Goal: Task Accomplishment & Management: Complete application form

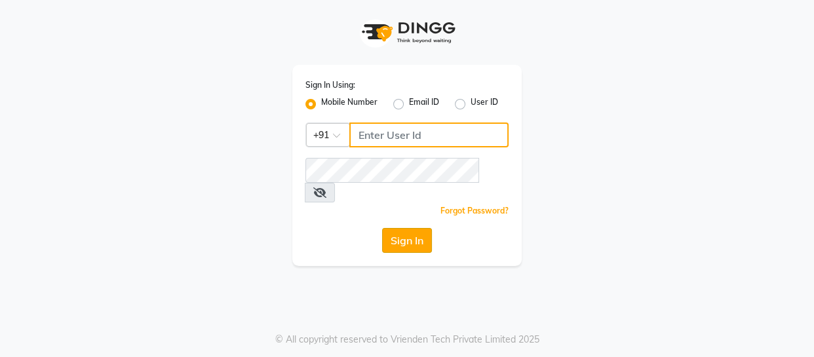
type input "9596963939"
click at [392, 228] on button "Sign In" at bounding box center [407, 240] width 50 height 25
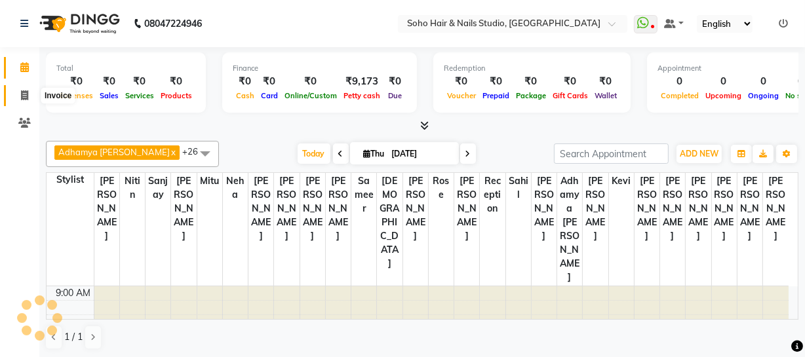
click at [33, 96] on span at bounding box center [24, 95] width 23 height 15
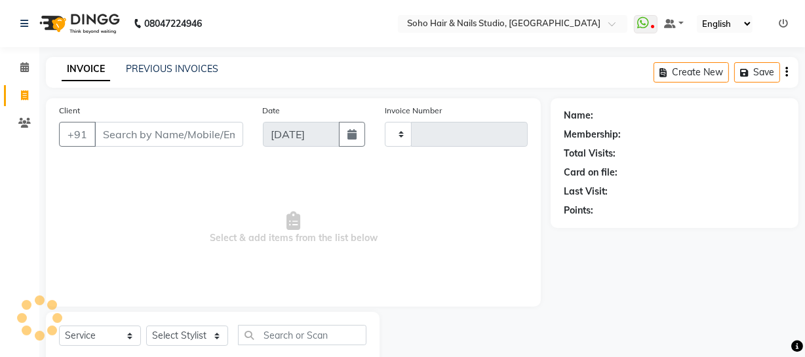
click at [28, 92] on span at bounding box center [24, 95] width 23 height 15
select select "service"
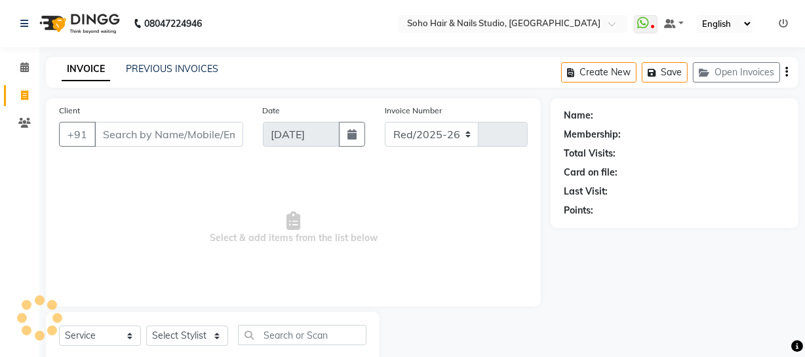
scroll to position [37, 0]
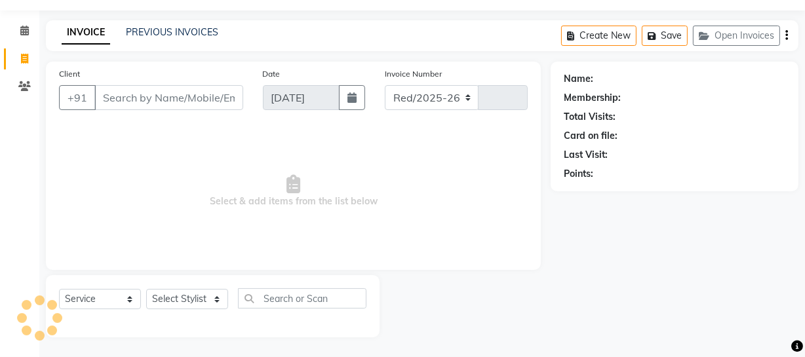
select select "735"
type input "3985"
click at [121, 303] on select "Select Service Product Membership Package Voucher Prepaid Gift Card" at bounding box center [100, 299] width 82 height 20
click at [59, 289] on select "Select Service Product Membership Package Voucher Prepaid Gift Card" at bounding box center [100, 299] width 82 height 20
drag, startPoint x: 177, startPoint y: 280, endPoint x: 170, endPoint y: 292, distance: 13.5
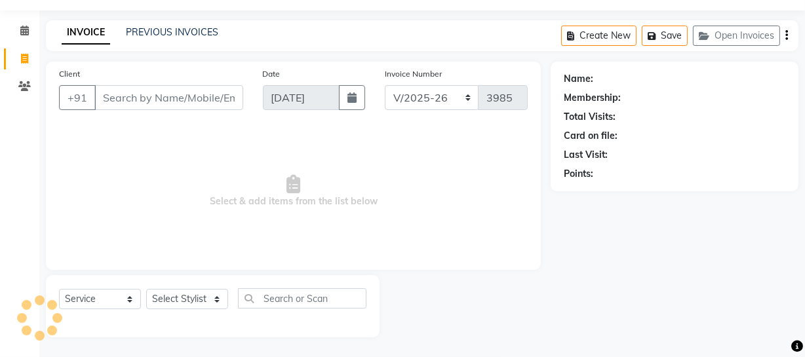
click at [176, 280] on div "Select Service Product Membership Package Voucher Prepaid Gift Card Select Styl…" at bounding box center [213, 306] width 334 height 62
click at [170, 294] on select "Select Stylist" at bounding box center [187, 299] width 82 height 20
select select "membership"
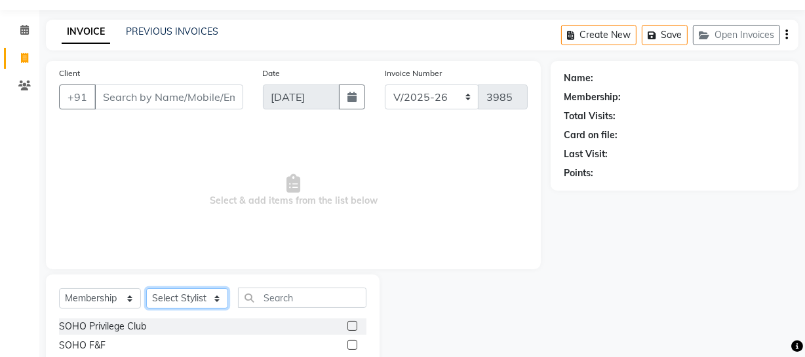
select select "13571"
click at [146, 288] on select "Select Stylist [PERSON_NAME] Adhamya [PERSON_NAME] [PERSON_NAME] [PERSON_NAME] …" at bounding box center [187, 298] width 82 height 20
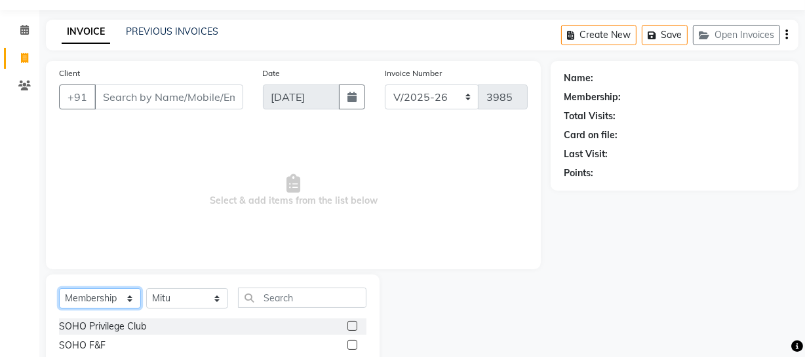
click at [118, 301] on select "Select Service Product Membership Package Voucher Prepaid Gift Card" at bounding box center [100, 298] width 82 height 20
select select "service"
click at [59, 288] on select "Select Service Product Membership Package Voucher Prepaid Gift Card" at bounding box center [100, 298] width 82 height 20
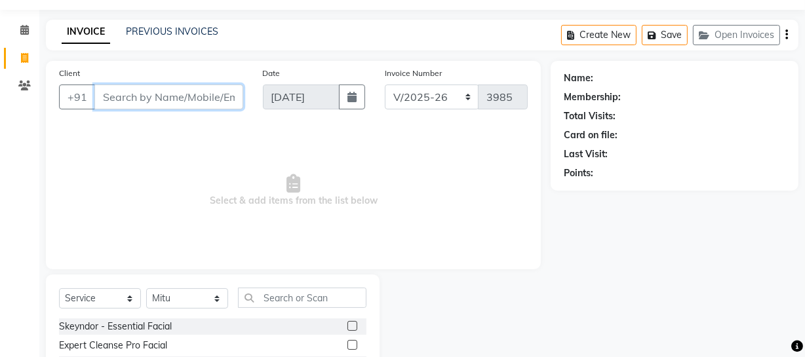
click at [139, 92] on input "Client" at bounding box center [168, 97] width 149 height 25
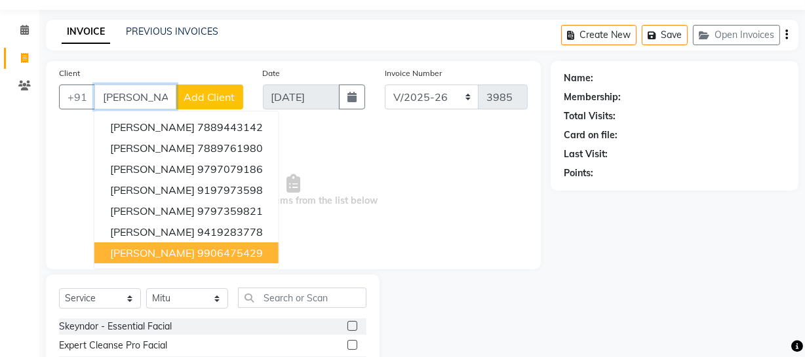
type input "[PERSON_NAME]"
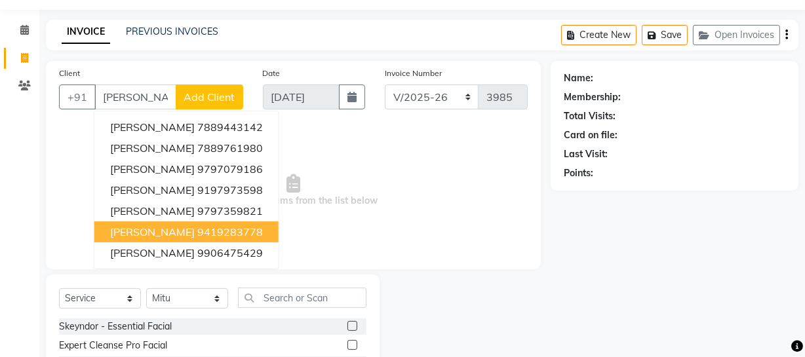
click at [301, 212] on span "Select & add items from the list below" at bounding box center [293, 190] width 469 height 131
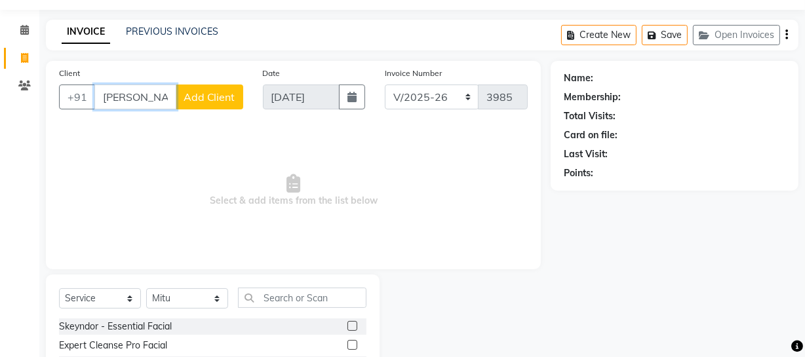
drag, startPoint x: 155, startPoint y: 94, endPoint x: 0, endPoint y: 47, distance: 161.9
click at [0, 52] on app-home "08047224946 Select Location × Soho Hair & Nails Studio, [GEOGRAPHIC_DATA] Whats…" at bounding box center [402, 225] width 805 height 525
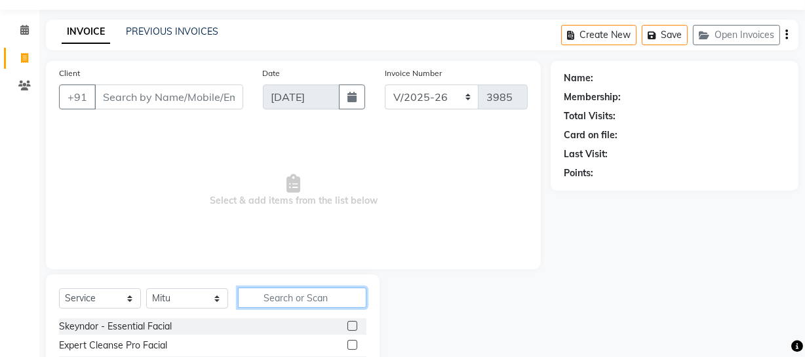
click at [269, 301] on input "text" at bounding box center [302, 298] width 128 height 20
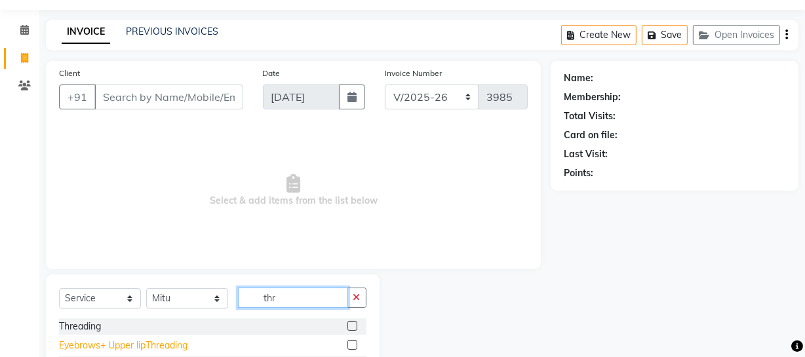
type input "thr"
click at [86, 350] on div "Eyebrows+ Upper lipThreading" at bounding box center [123, 346] width 128 height 14
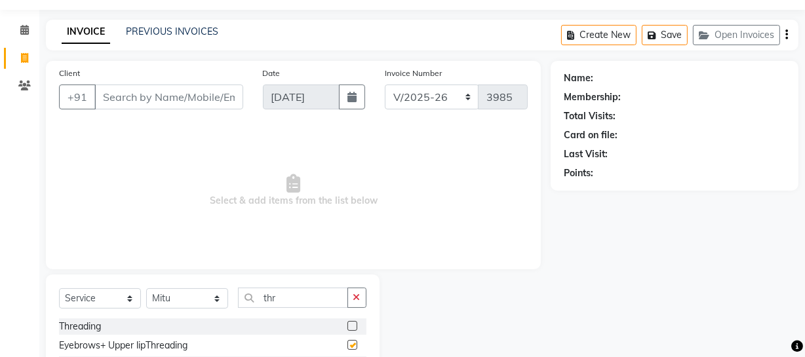
checkbox input "false"
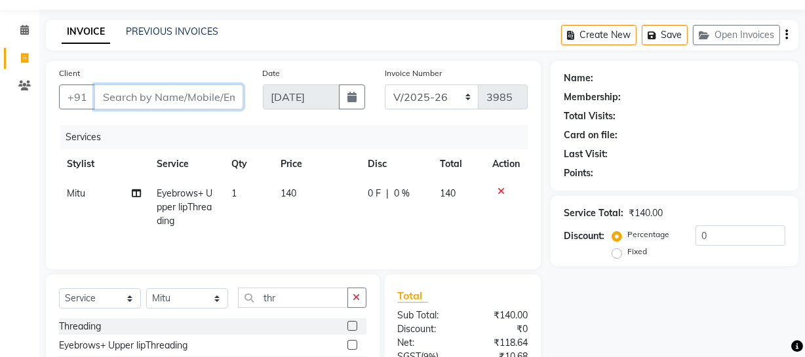
click at [153, 97] on input "Client" at bounding box center [168, 97] width 149 height 25
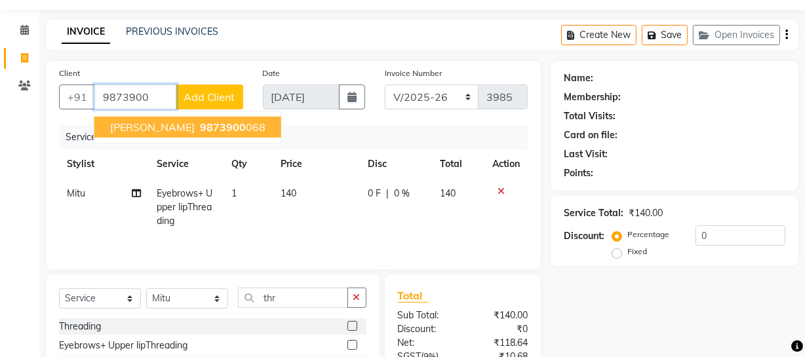
click at [167, 123] on button "[PERSON_NAME] 9873900 068" at bounding box center [187, 127] width 187 height 21
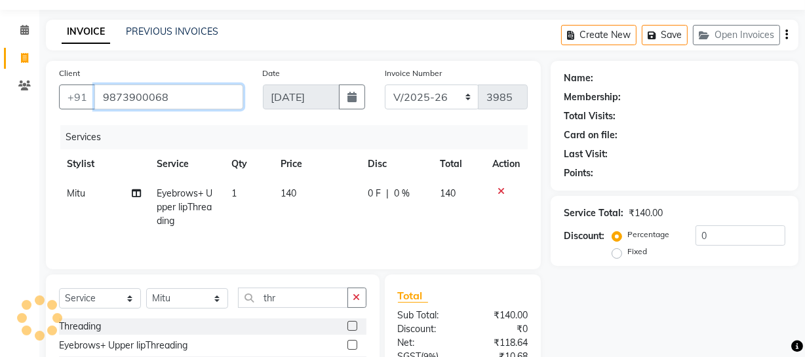
type input "9873900068"
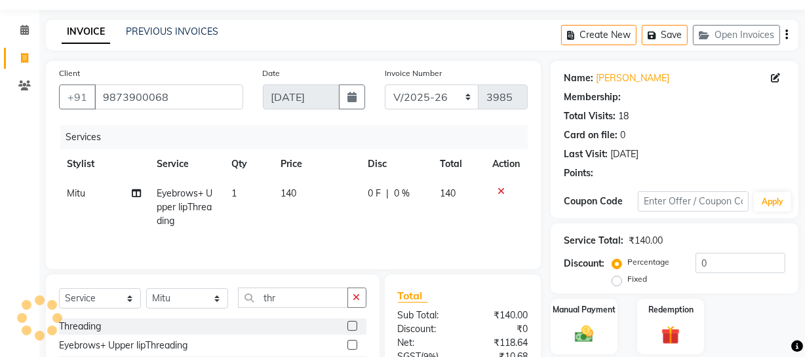
select select "1: Object"
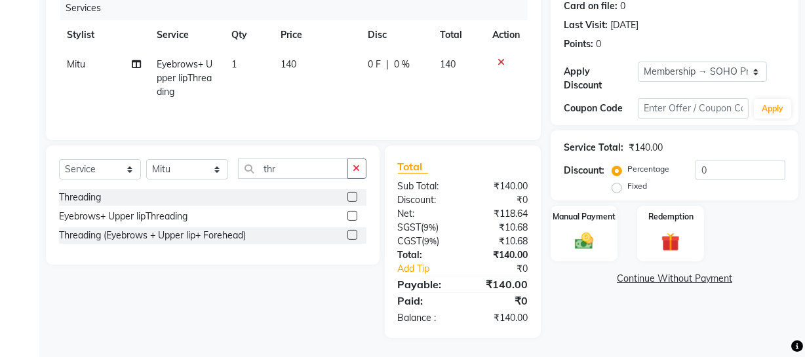
scroll to position [168, 0]
drag, startPoint x: 710, startPoint y: 169, endPoint x: 535, endPoint y: 164, distance: 174.4
click at [535, 164] on div "Client [PHONE_NUMBER] Date [DATE] Invoice Number Red/2025-26 V/2025 V/[PHONE_NU…" at bounding box center [422, 134] width 772 height 406
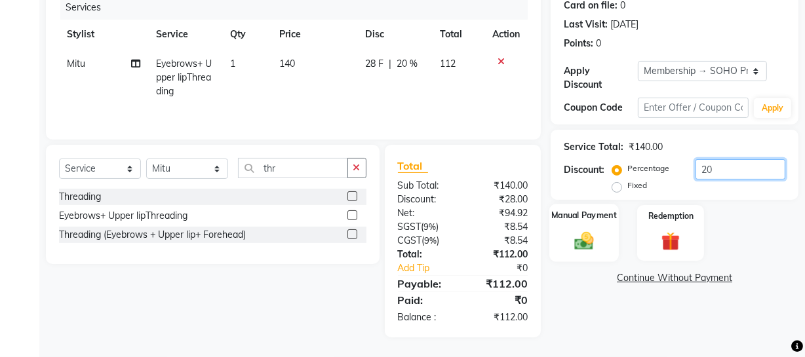
type input "20"
click at [586, 231] on img at bounding box center [583, 240] width 31 height 22
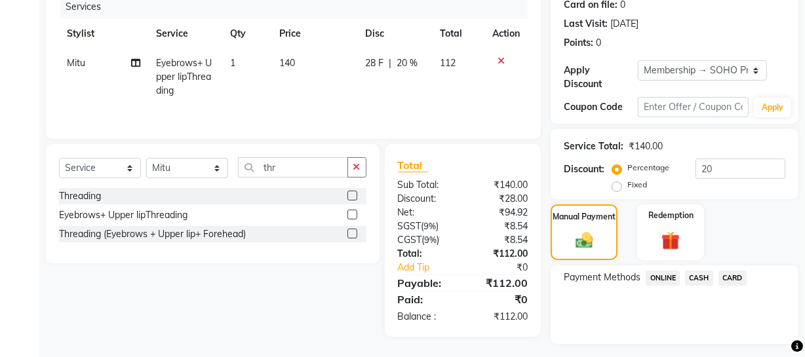
click at [667, 275] on span "ONLINE" at bounding box center [663, 278] width 34 height 15
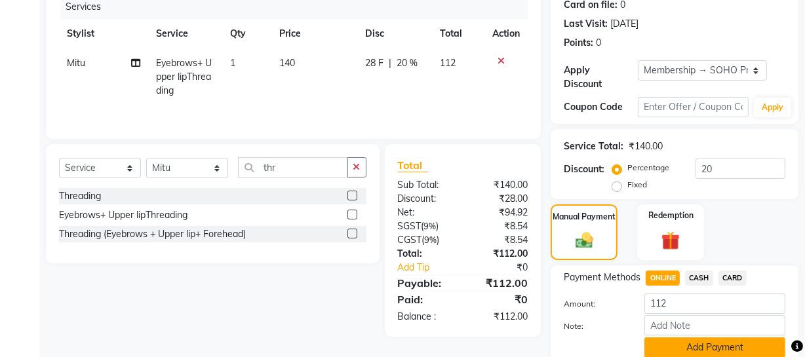
click at [677, 341] on button "Add Payment" at bounding box center [714, 348] width 141 height 20
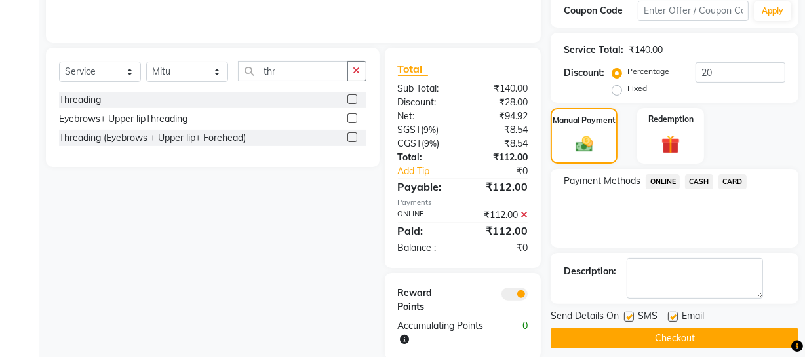
scroll to position [287, 0]
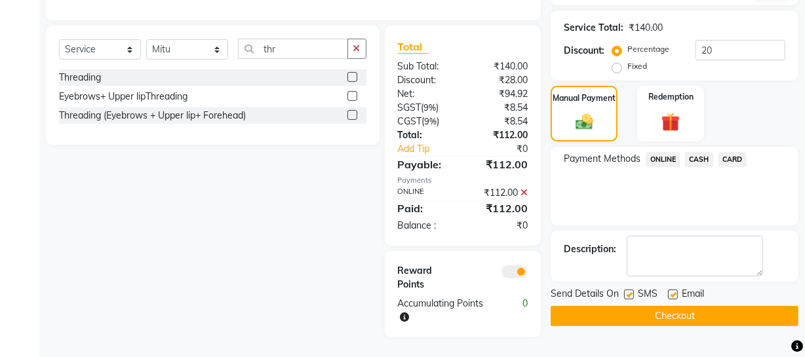
click at [642, 60] on label "Fixed" at bounding box center [637, 66] width 20 height 12
click at [624, 62] on input "Fixed" at bounding box center [619, 66] width 9 height 9
radio input "true"
drag, startPoint x: 721, startPoint y: 51, endPoint x: 691, endPoint y: 48, distance: 30.3
click at [691, 48] on div "Percentage Fixed 20" at bounding box center [700, 57] width 170 height 35
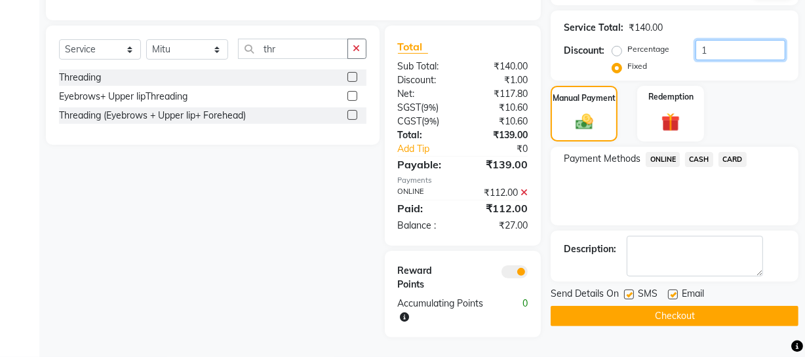
type input "10"
drag, startPoint x: 719, startPoint y: 44, endPoint x: 521, endPoint y: 69, distance: 199.5
click at [522, 69] on div "Client [PHONE_NUMBER] Date [DATE] Invoice Number Red/2025-26 V/2025 V/[PHONE_NU…" at bounding box center [422, 75] width 772 height 526
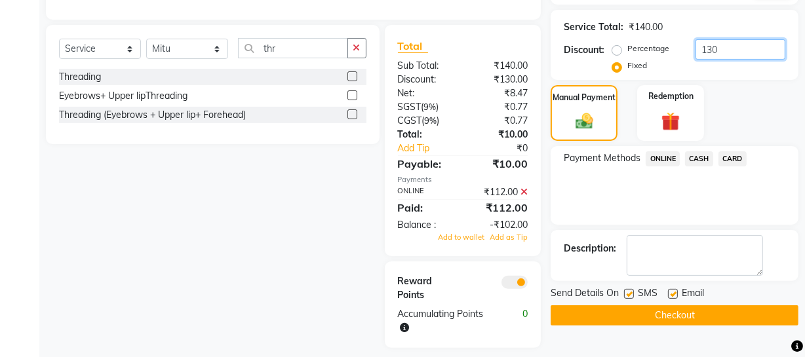
type input "130"
click at [518, 196] on div "₹112.00" at bounding box center [500, 192] width 75 height 14
click at [520, 195] on icon at bounding box center [523, 191] width 7 height 9
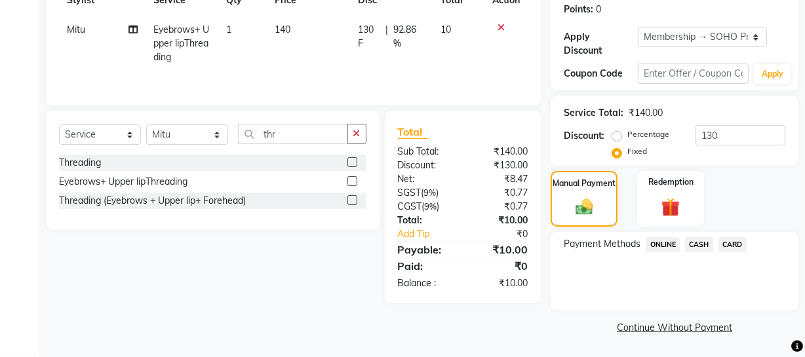
scroll to position [201, 0]
drag, startPoint x: 712, startPoint y: 136, endPoint x: 546, endPoint y: 123, distance: 166.3
click at [609, 153] on div "Discount: Percentage Fixed 130" at bounding box center [675, 142] width 222 height 35
type input "30"
click at [691, 249] on span "CASH" at bounding box center [699, 244] width 28 height 15
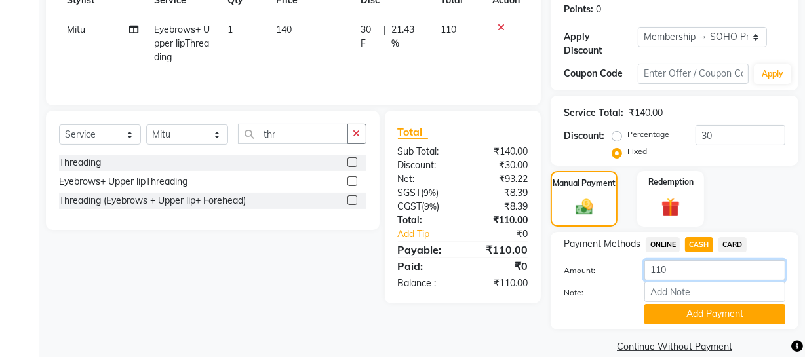
drag, startPoint x: 696, startPoint y: 270, endPoint x: 296, endPoint y: 261, distance: 400.5
click at [452, 275] on div "Client [PHONE_NUMBER] Date [DATE] Invoice Number Red/2025-26 V/2025 V/[PHONE_NU…" at bounding box center [422, 126] width 772 height 459
type input "100"
click at [665, 313] on button "Add Payment" at bounding box center [714, 314] width 141 height 20
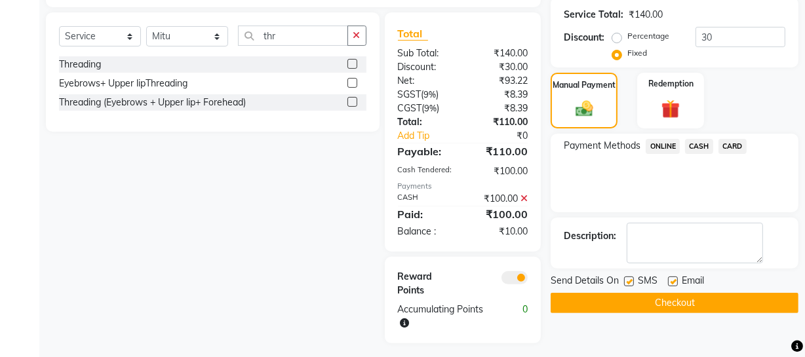
scroll to position [306, 0]
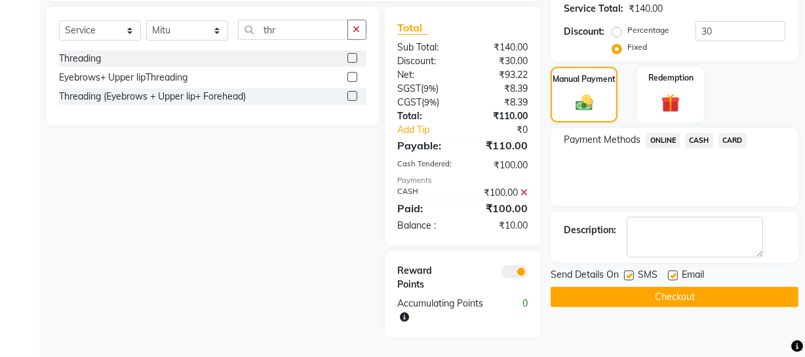
click at [667, 302] on button "Checkout" at bounding box center [675, 297] width 248 height 20
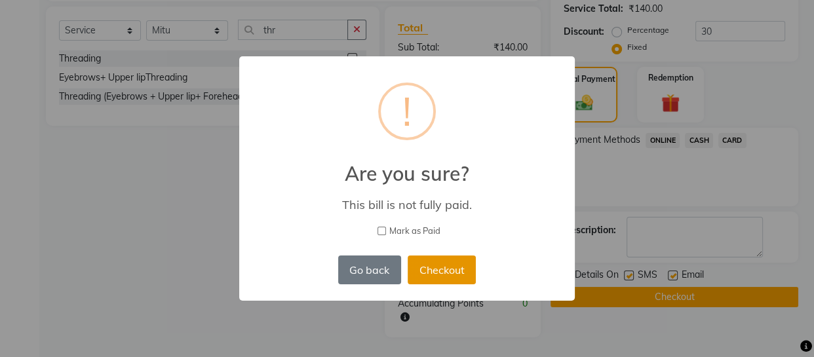
click at [444, 269] on button "Checkout" at bounding box center [442, 270] width 68 height 29
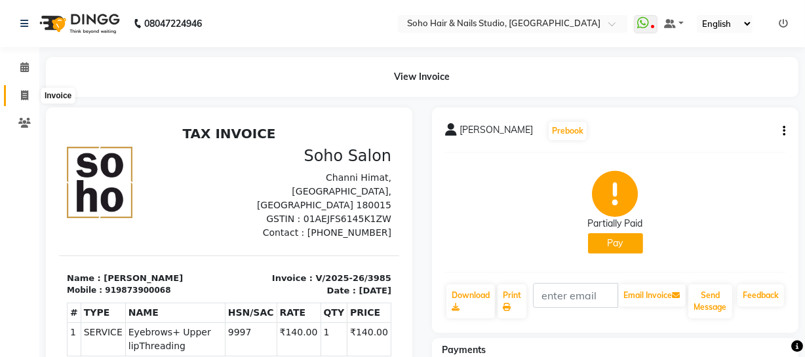
click at [21, 95] on icon at bounding box center [24, 95] width 7 height 10
select select "service"
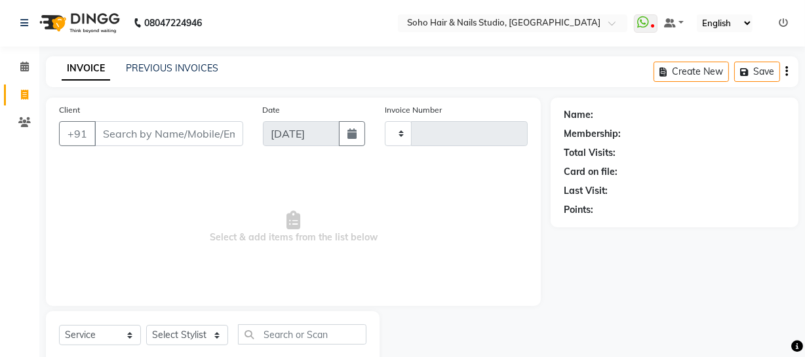
type input "3986"
select select "735"
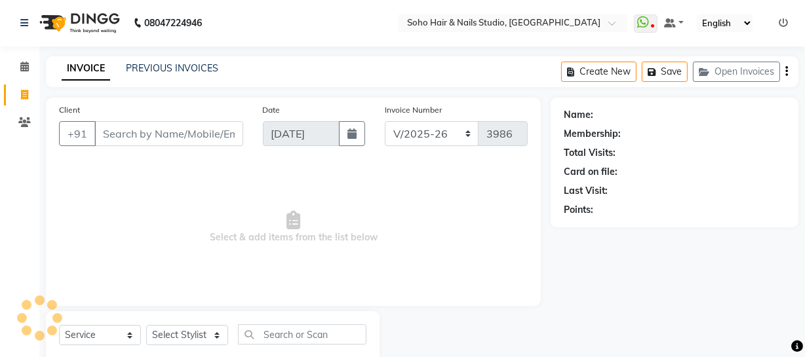
scroll to position [37, 0]
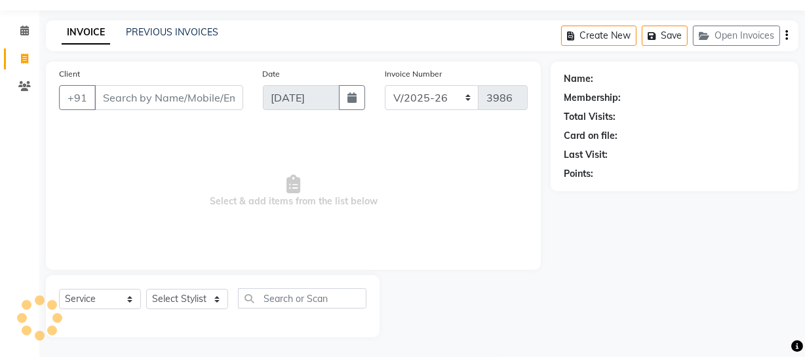
select select "membership"
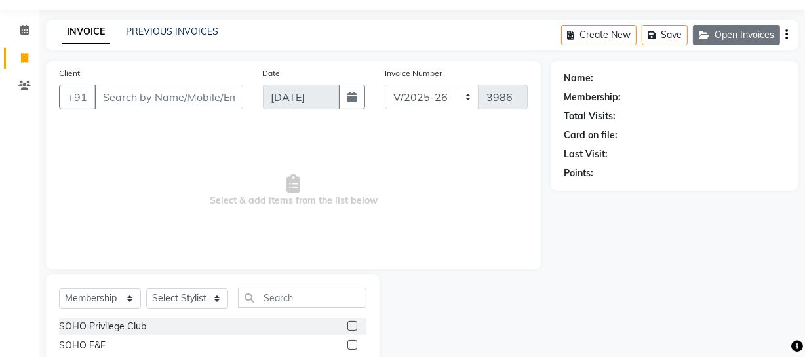
click at [720, 39] on button "Open Invoices" at bounding box center [736, 35] width 87 height 20
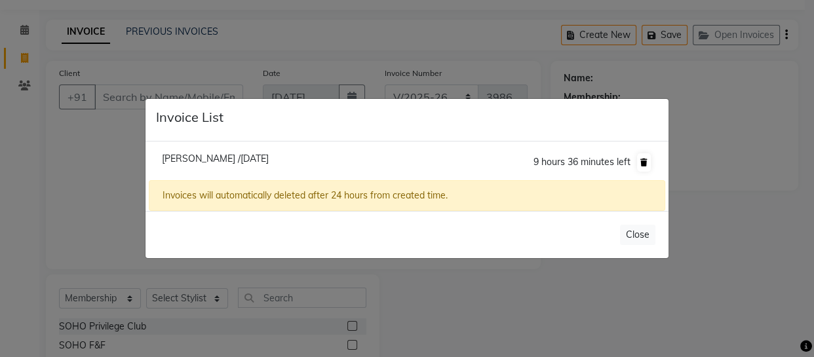
click at [639, 157] on button at bounding box center [644, 162] width 14 height 18
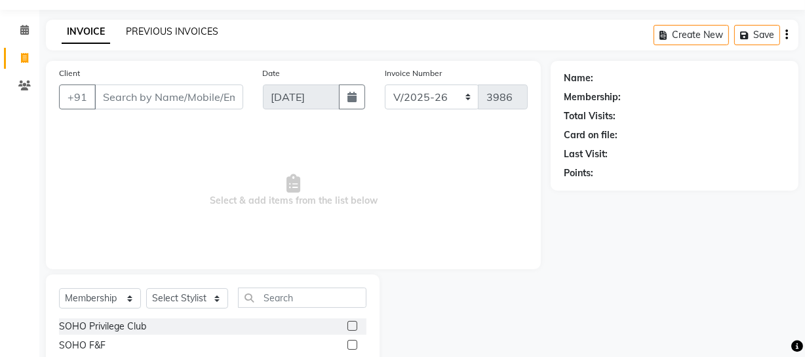
click at [153, 33] on link "PREVIOUS INVOICES" at bounding box center [172, 32] width 92 height 12
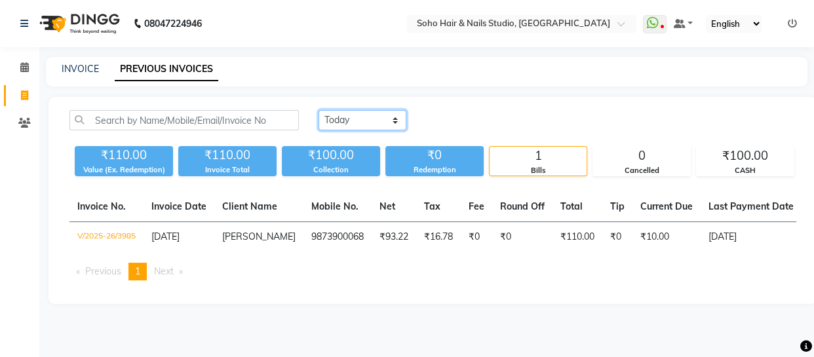
click at [380, 119] on select "[DATE] [DATE] Custom Range" at bounding box center [363, 120] width 88 height 20
select select "[DATE]"
click at [319, 110] on select "[DATE] [DATE] Custom Range" at bounding box center [363, 120] width 88 height 20
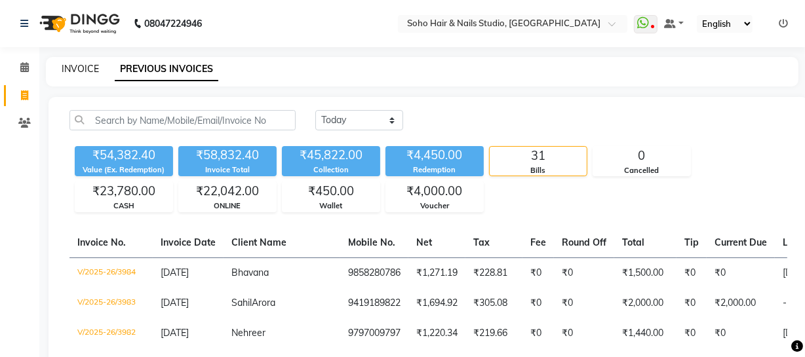
click at [65, 69] on link "INVOICE" at bounding box center [80, 69] width 37 height 12
select select "service"
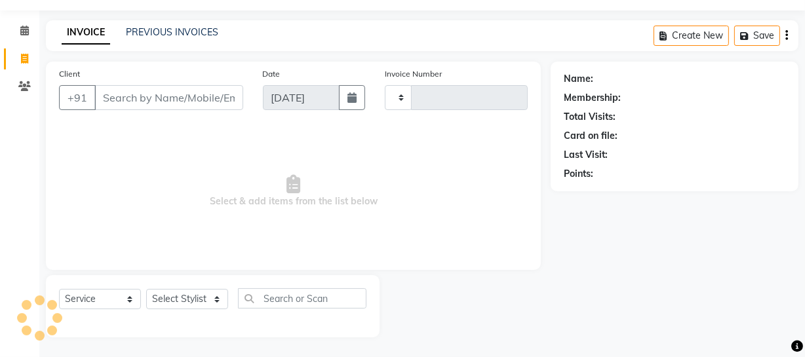
type input "3986"
select select "735"
select select "membership"
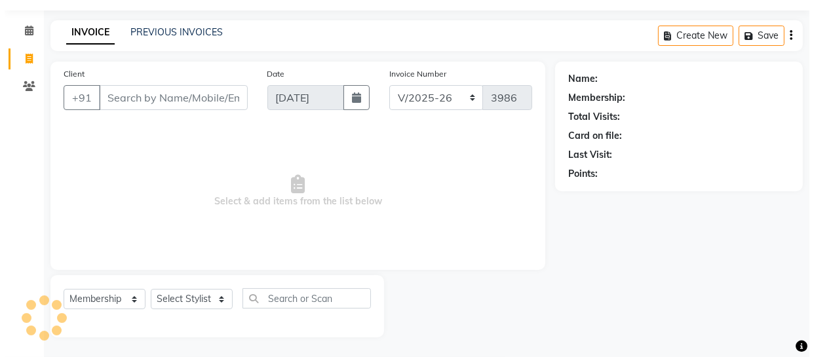
scroll to position [75, 0]
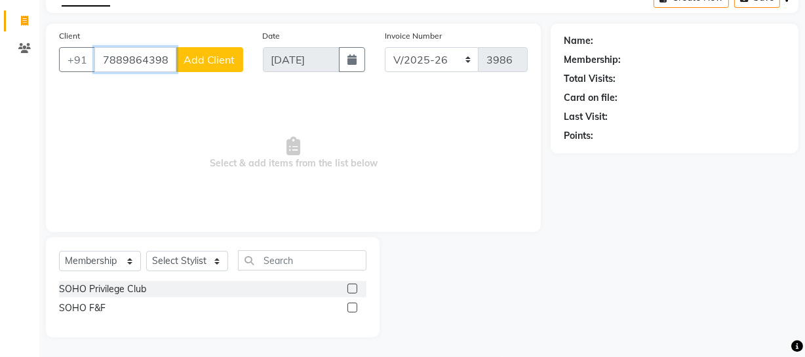
type input "7889864398"
click at [190, 66] on button "Add Client" at bounding box center [210, 59] width 68 height 25
select select "15"
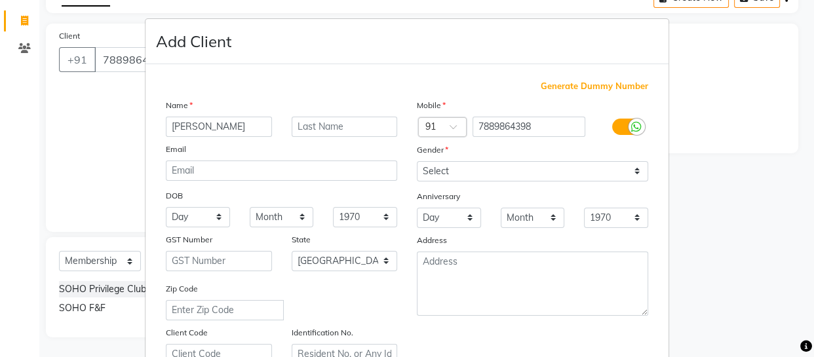
type input "[PERSON_NAME]"
drag, startPoint x: 329, startPoint y: 111, endPoint x: 327, endPoint y: 125, distance: 13.3
click at [330, 115] on div "Name" at bounding box center [281, 107] width 251 height 18
click at [326, 125] on input "text" at bounding box center [345, 127] width 106 height 20
type input "[DEMOGRAPHIC_DATA]"
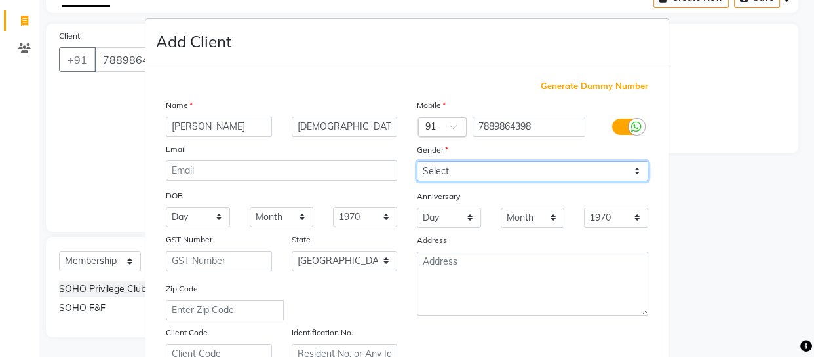
click at [491, 178] on select "Select [DEMOGRAPHIC_DATA] [DEMOGRAPHIC_DATA] Other Prefer Not To Say" at bounding box center [532, 171] width 231 height 20
select select "[DEMOGRAPHIC_DATA]"
click at [417, 161] on select "Select [DEMOGRAPHIC_DATA] [DEMOGRAPHIC_DATA] Other Prefer Not To Say" at bounding box center [532, 171] width 231 height 20
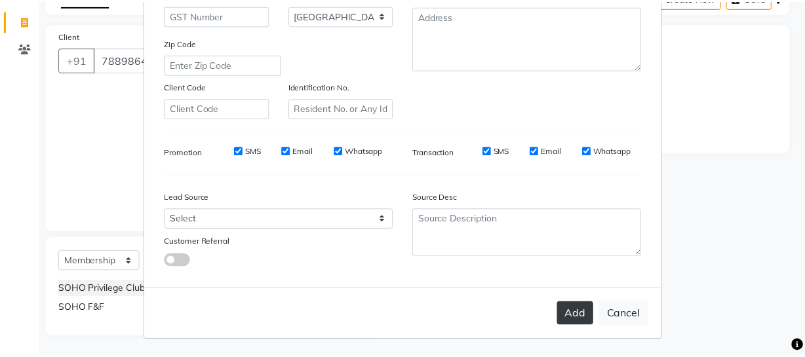
scroll to position [252, 0]
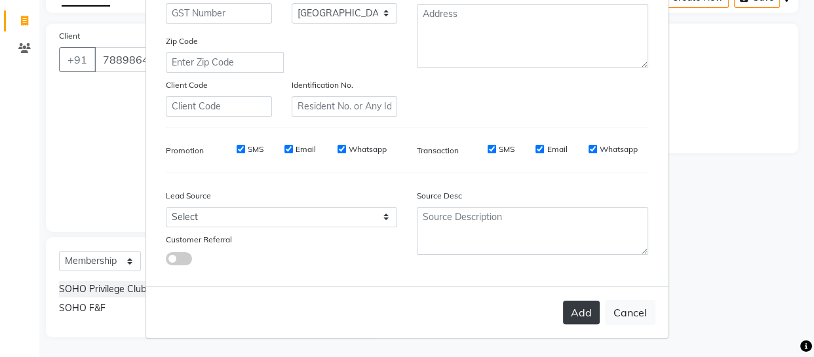
click at [570, 309] on button "Add" at bounding box center [581, 313] width 37 height 24
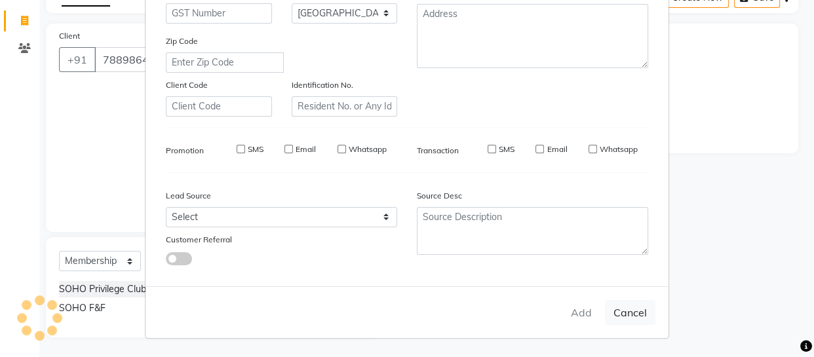
select select
select select "null"
select select
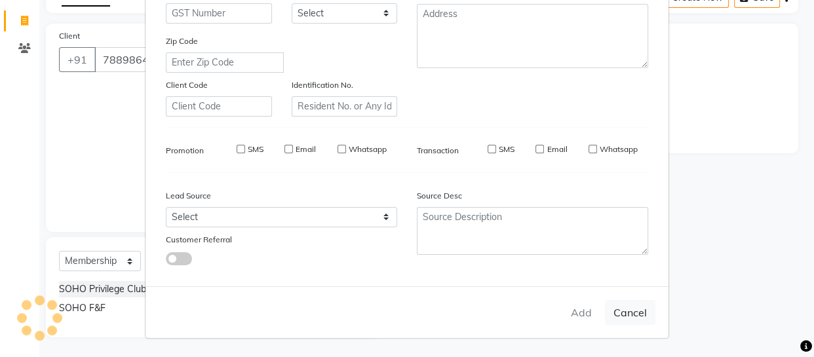
select select
checkbox input "false"
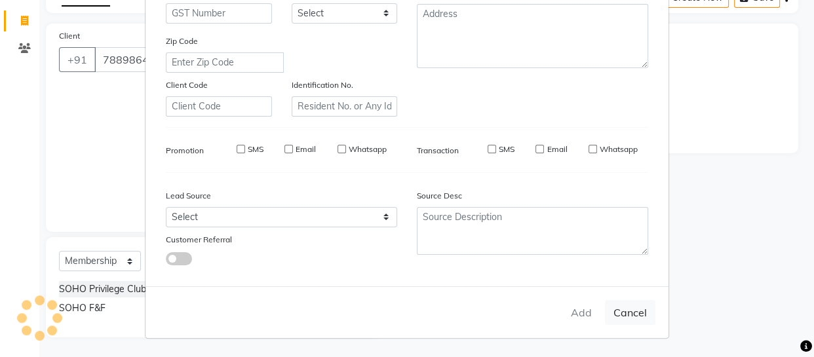
checkbox input "false"
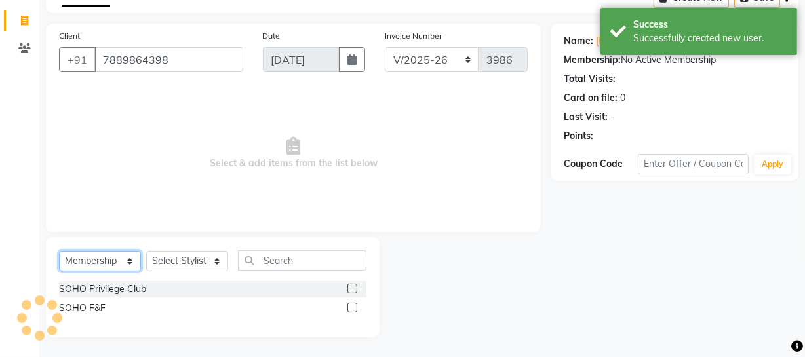
click at [119, 265] on select "Select Service Product Membership Package Voucher Prepaid Gift Card" at bounding box center [100, 261] width 82 height 20
select select "service"
click at [59, 271] on select "Select Service Product Membership Package Voucher Prepaid Gift Card" at bounding box center [100, 261] width 82 height 20
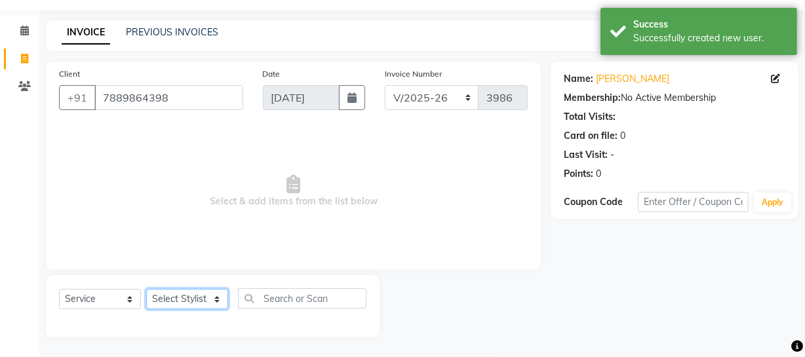
click at [179, 300] on select "Select Stylist [PERSON_NAME] Adhamya [PERSON_NAME] [PERSON_NAME] [PERSON_NAME] …" at bounding box center [187, 299] width 82 height 20
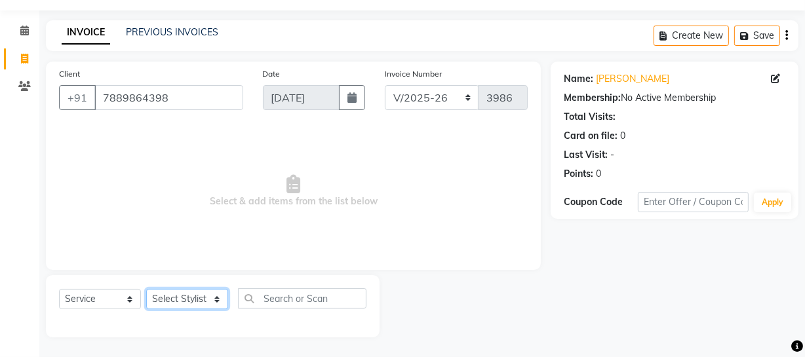
select select "30406"
click at [146, 289] on select "Select Stylist [PERSON_NAME] Adhamya [PERSON_NAME] [PERSON_NAME] [PERSON_NAME] …" at bounding box center [187, 299] width 82 height 20
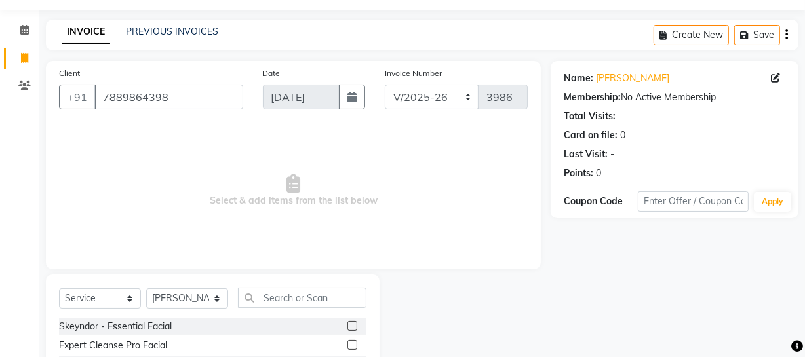
click at [259, 209] on div "Client [PHONE_NUMBER] Date [DATE] Invoice Number Red/2025-26 V/2025 V/[PHONE_NU…" at bounding box center [293, 264] width 514 height 407
click at [323, 305] on input "text" at bounding box center [302, 298] width 128 height 20
type input "v"
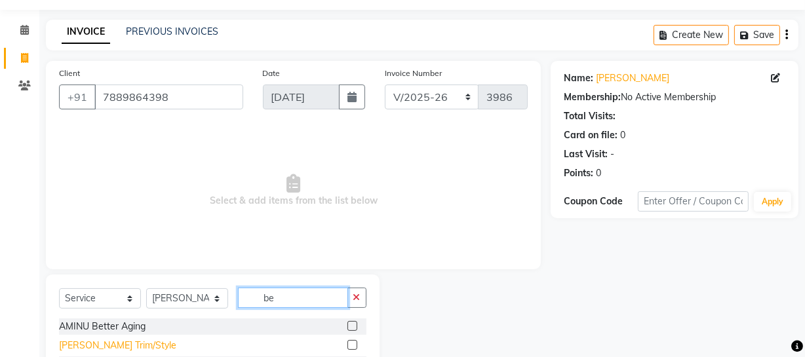
type input "be"
click at [71, 346] on div "[PERSON_NAME] Trim/Style" at bounding box center [117, 346] width 117 height 14
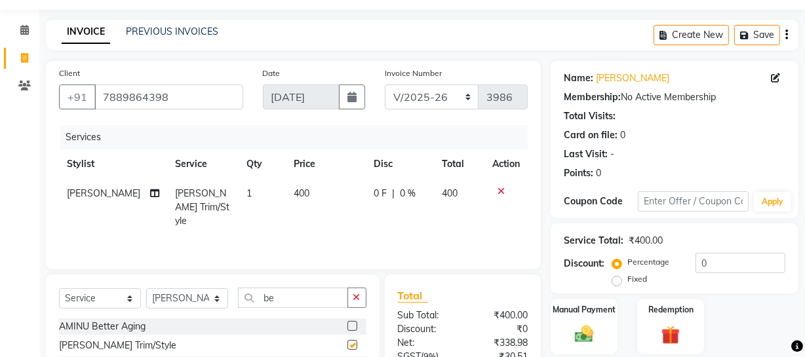
checkbox input "false"
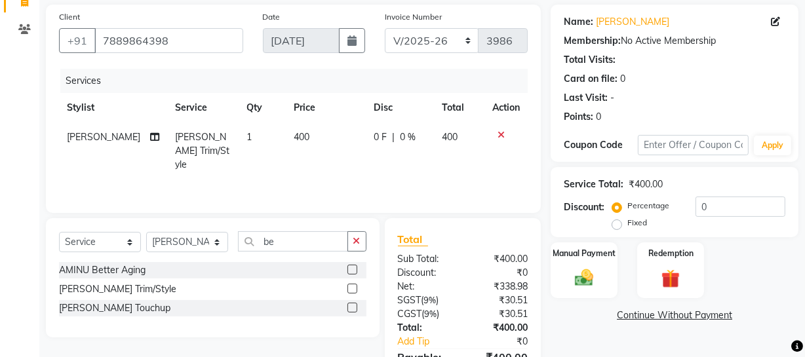
scroll to position [168, 0]
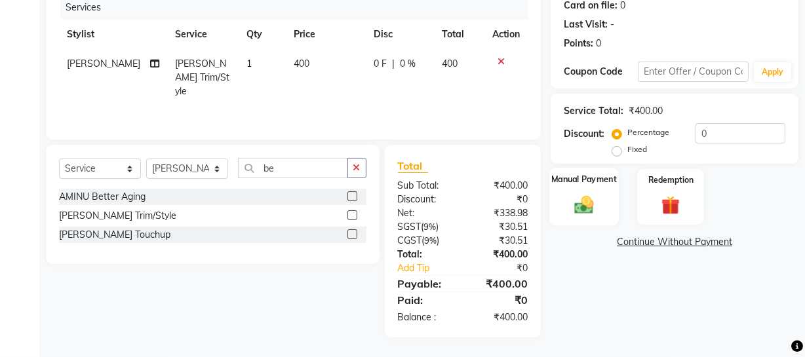
drag, startPoint x: 596, startPoint y: 218, endPoint x: 597, endPoint y: 228, distance: 9.9
click at [597, 220] on div "Manual Payment" at bounding box center [584, 197] width 67 height 56
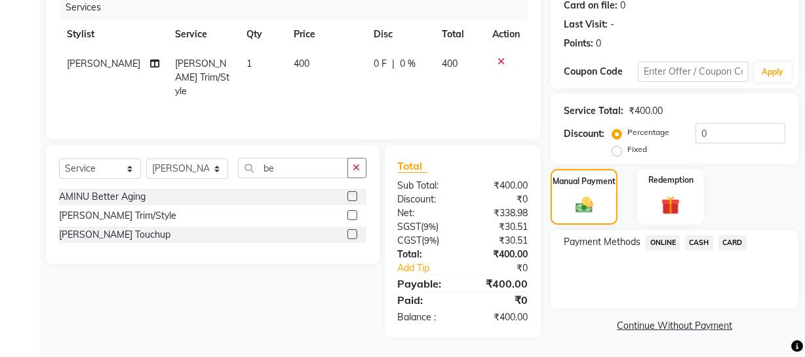
click at [695, 241] on span "CASH" at bounding box center [699, 242] width 28 height 15
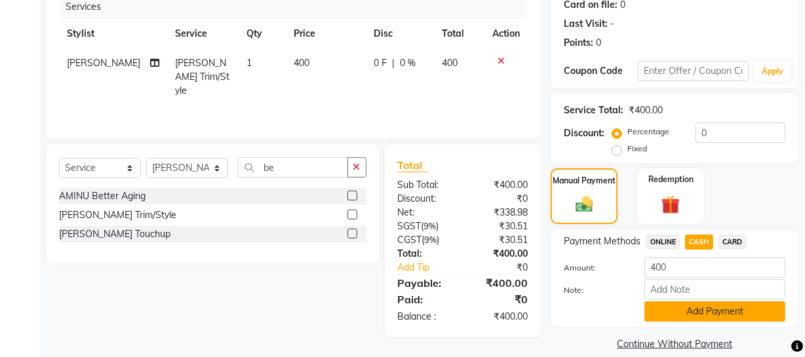
click at [668, 306] on button "Add Payment" at bounding box center [714, 311] width 141 height 20
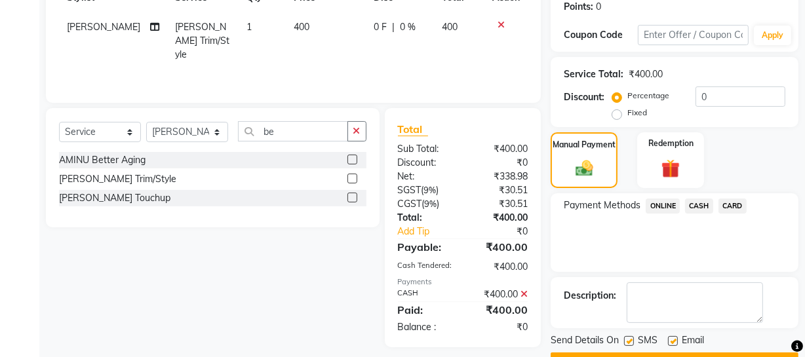
scroll to position [239, 0]
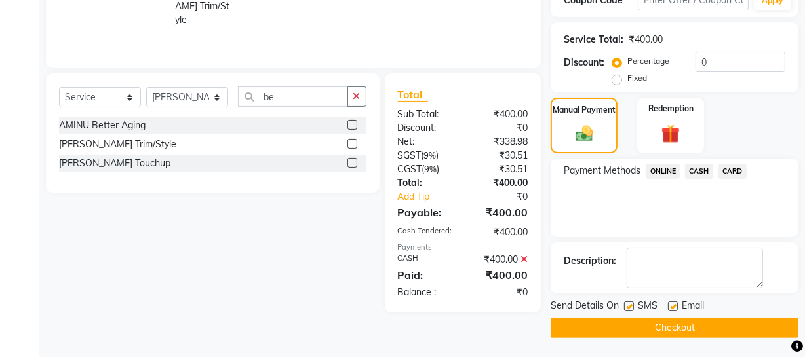
click at [635, 326] on button "Checkout" at bounding box center [675, 328] width 248 height 20
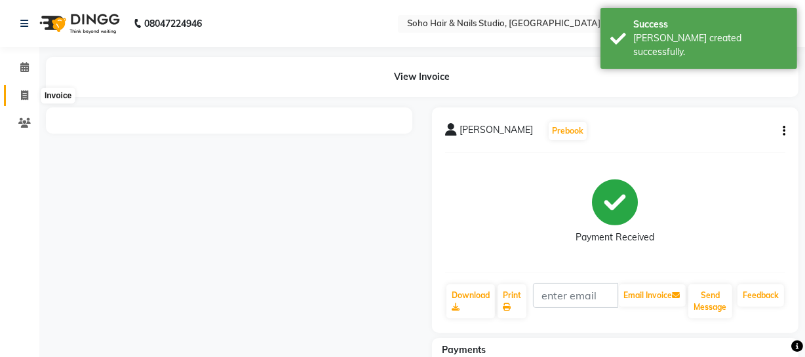
click at [29, 96] on span at bounding box center [24, 95] width 23 height 15
select select "service"
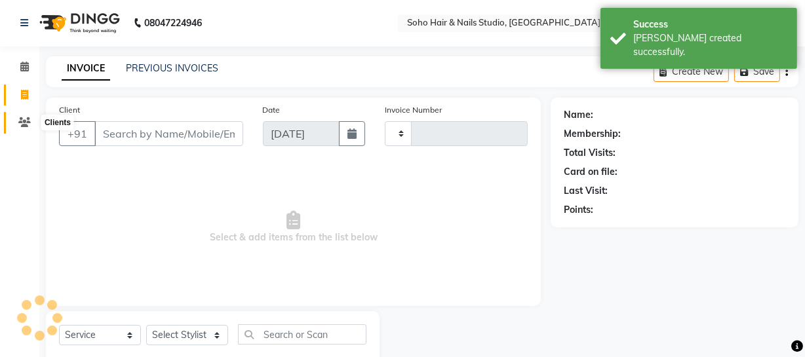
scroll to position [37, 0]
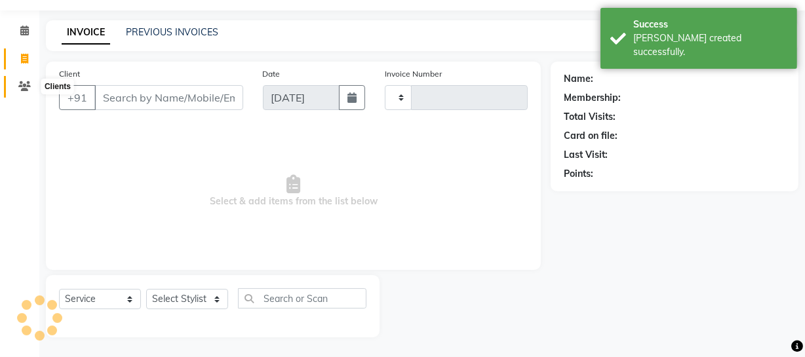
type input "3987"
select select "735"
select select "membership"
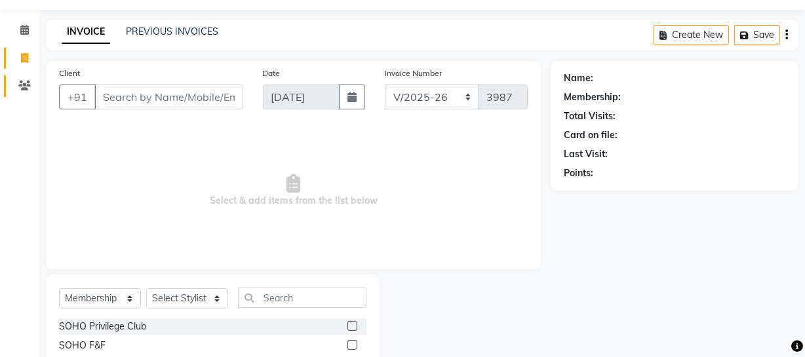
click at [22, 74] on li "Clients" at bounding box center [19, 86] width 39 height 28
click at [20, 84] on icon at bounding box center [24, 86] width 12 height 10
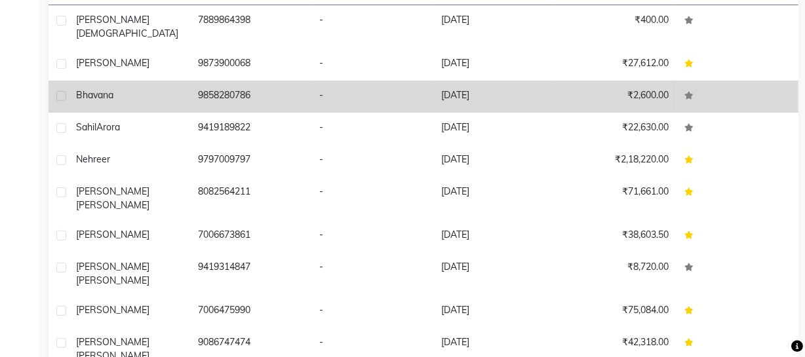
scroll to position [210, 0]
